Goal: Task Accomplishment & Management: Manage account settings

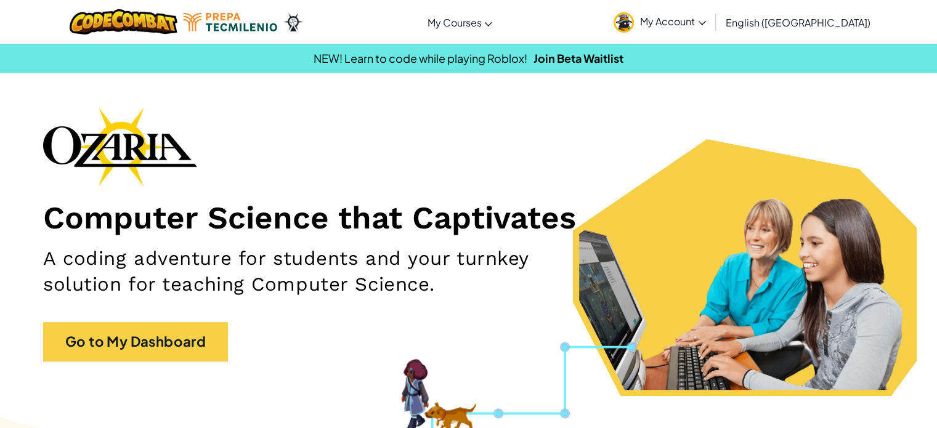
click at [712, 31] on link "My Account" at bounding box center [660, 21] width 105 height 39
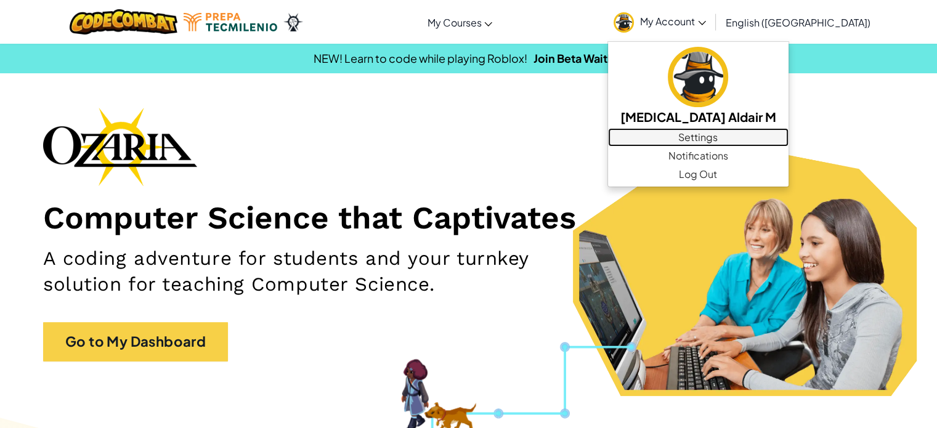
click at [752, 132] on link "Settings" at bounding box center [698, 137] width 181 height 18
